Goal: Transaction & Acquisition: Purchase product/service

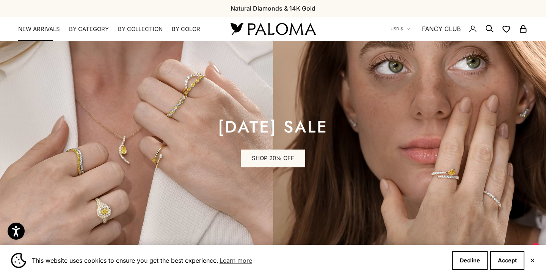
click at [36, 29] on link "NEW ARRIVALS" at bounding box center [39, 29] width 42 height 8
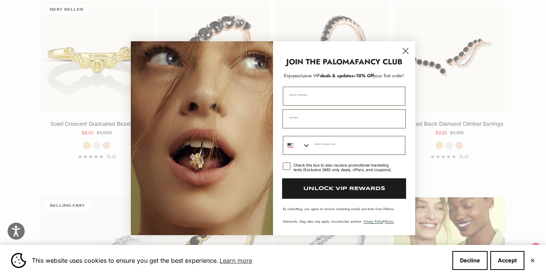
scroll to position [819, 0]
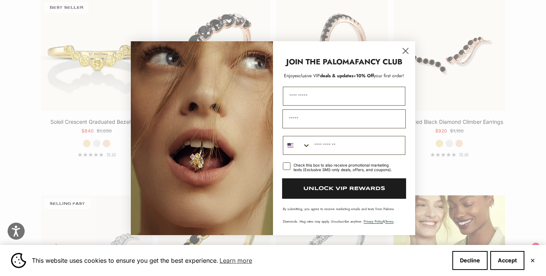
click at [404, 54] on circle "Close dialog" at bounding box center [405, 50] width 13 height 13
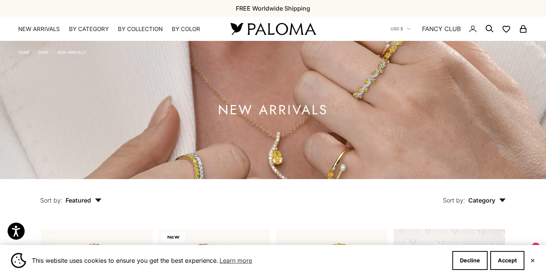
scroll to position [0, 0]
click at [488, 28] on icon "Secondary navigation" at bounding box center [489, 28] width 9 height 9
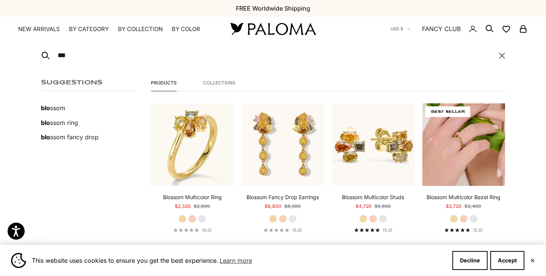
scroll to position [18, 0]
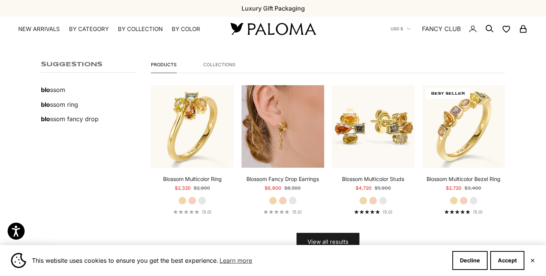
type input "***"
click at [280, 138] on img at bounding box center [282, 126] width 83 height 83
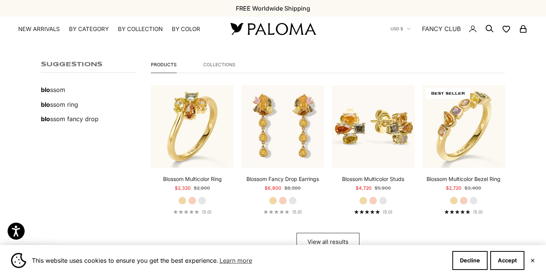
click at [343, 241] on span "View all results" at bounding box center [327, 242] width 41 height 9
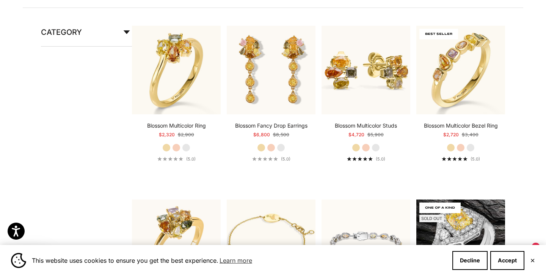
scroll to position [151, 0]
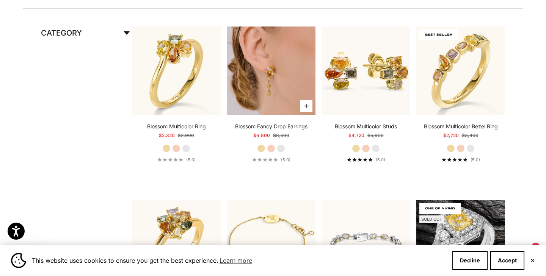
click at [282, 89] on img at bounding box center [271, 71] width 89 height 89
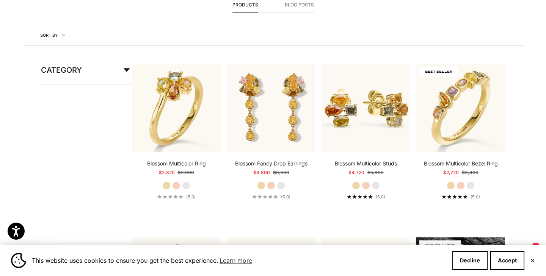
scroll to position [125, 0]
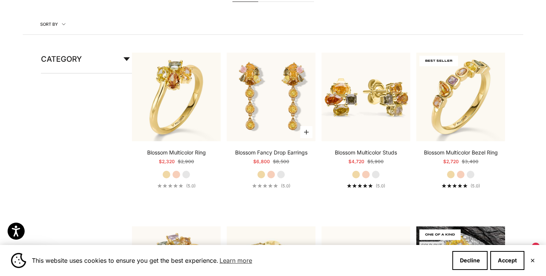
click at [268, 176] on label "Rose Gold" at bounding box center [271, 174] width 8 height 8
click at [280, 175] on label "White Gold" at bounding box center [281, 174] width 8 height 8
click at [257, 175] on label "Yellow Gold" at bounding box center [261, 174] width 8 height 8
click at [365, 171] on label "Rose Gold" at bounding box center [365, 174] width 8 height 8
click at [377, 174] on label "White Gold" at bounding box center [375, 174] width 8 height 8
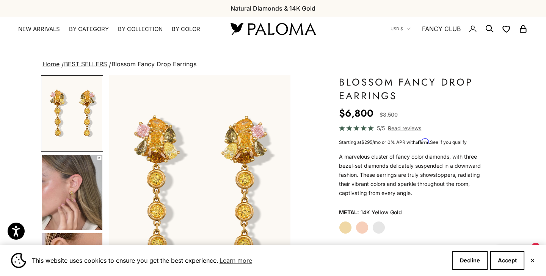
click at [76, 200] on img "Go to item 4" at bounding box center [72, 192] width 61 height 75
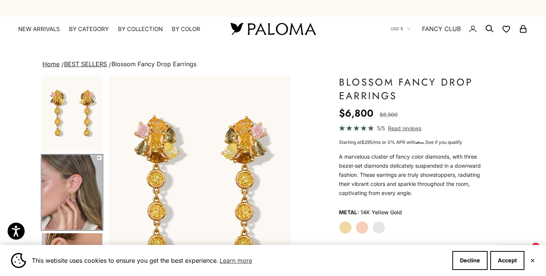
scroll to position [5, 0]
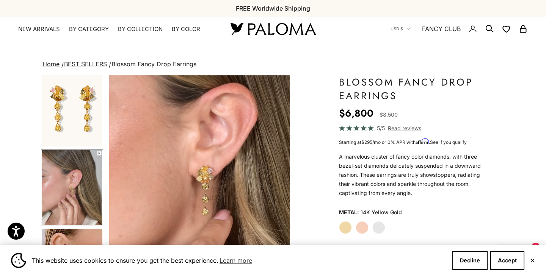
click at [193, 192] on video "#YellowGold\a#RoseGold\a#WhiteGold" at bounding box center [199, 187] width 181 height 224
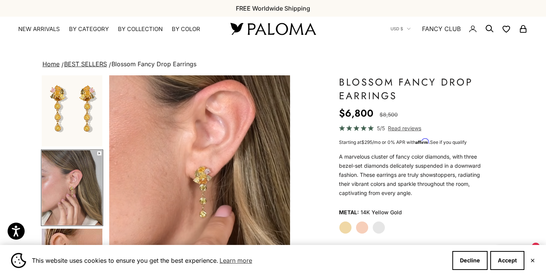
click at [193, 192] on video "#YellowGold\a#RoseGold\a#WhiteGold" at bounding box center [199, 187] width 181 height 224
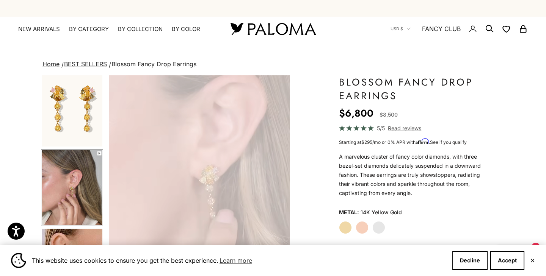
click at [193, 192] on video "#YellowGold\a#RoseGold\a#WhiteGold" at bounding box center [199, 187] width 181 height 224
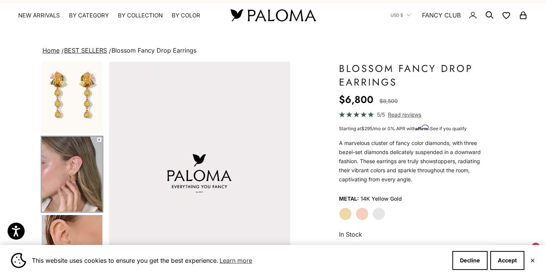
scroll to position [13, 0]
